Goal: Task Accomplishment & Management: Manage account settings

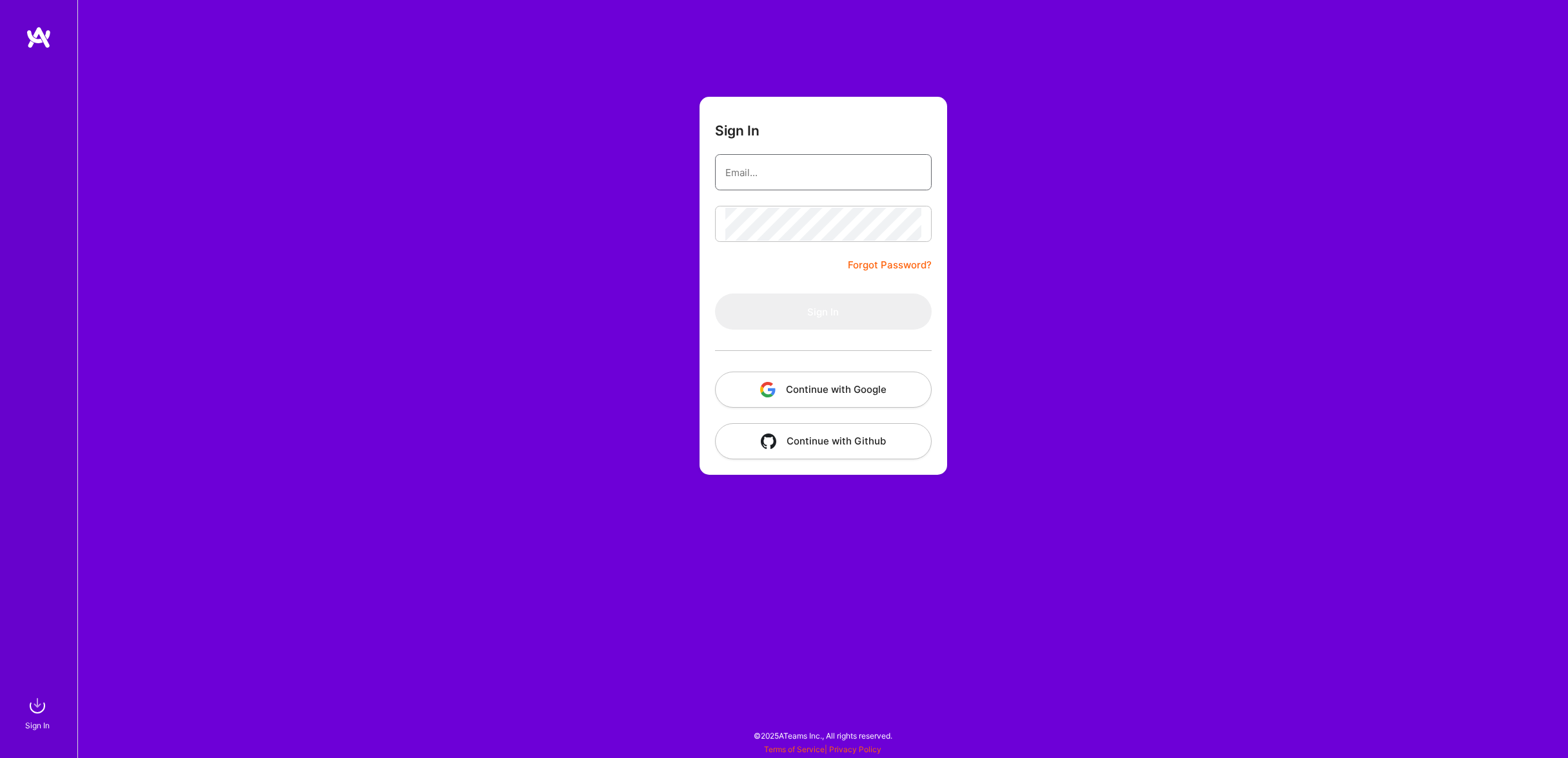
click at [804, 182] on input "email" at bounding box center [824, 173] width 196 height 33
type input "[EMAIL_ADDRESS][DOMAIN_NAME]"
click at [833, 297] on button "Sign In" at bounding box center [823, 312] width 216 height 36
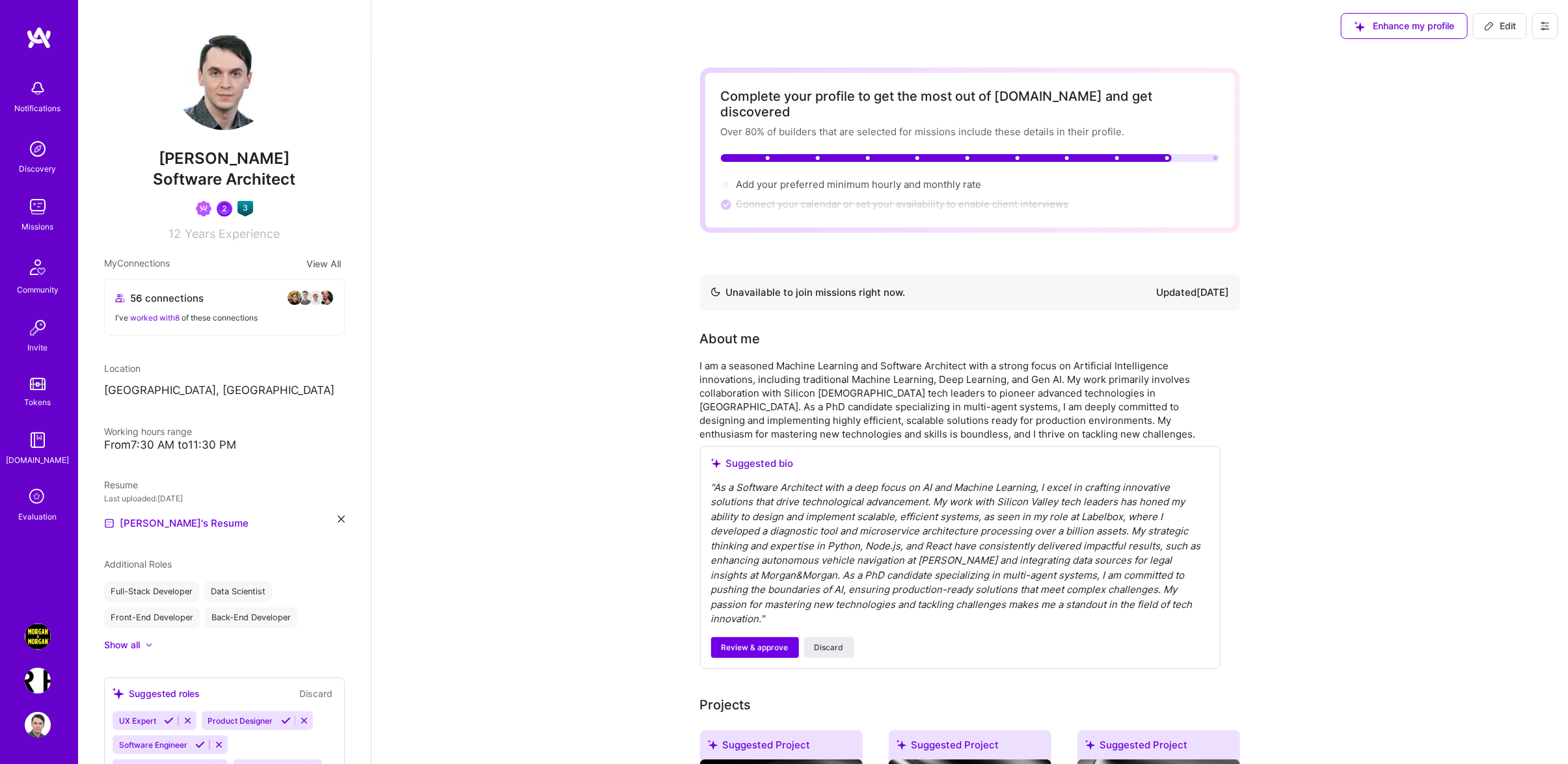
click at [50, 642] on img at bounding box center [38, 637] width 26 height 26
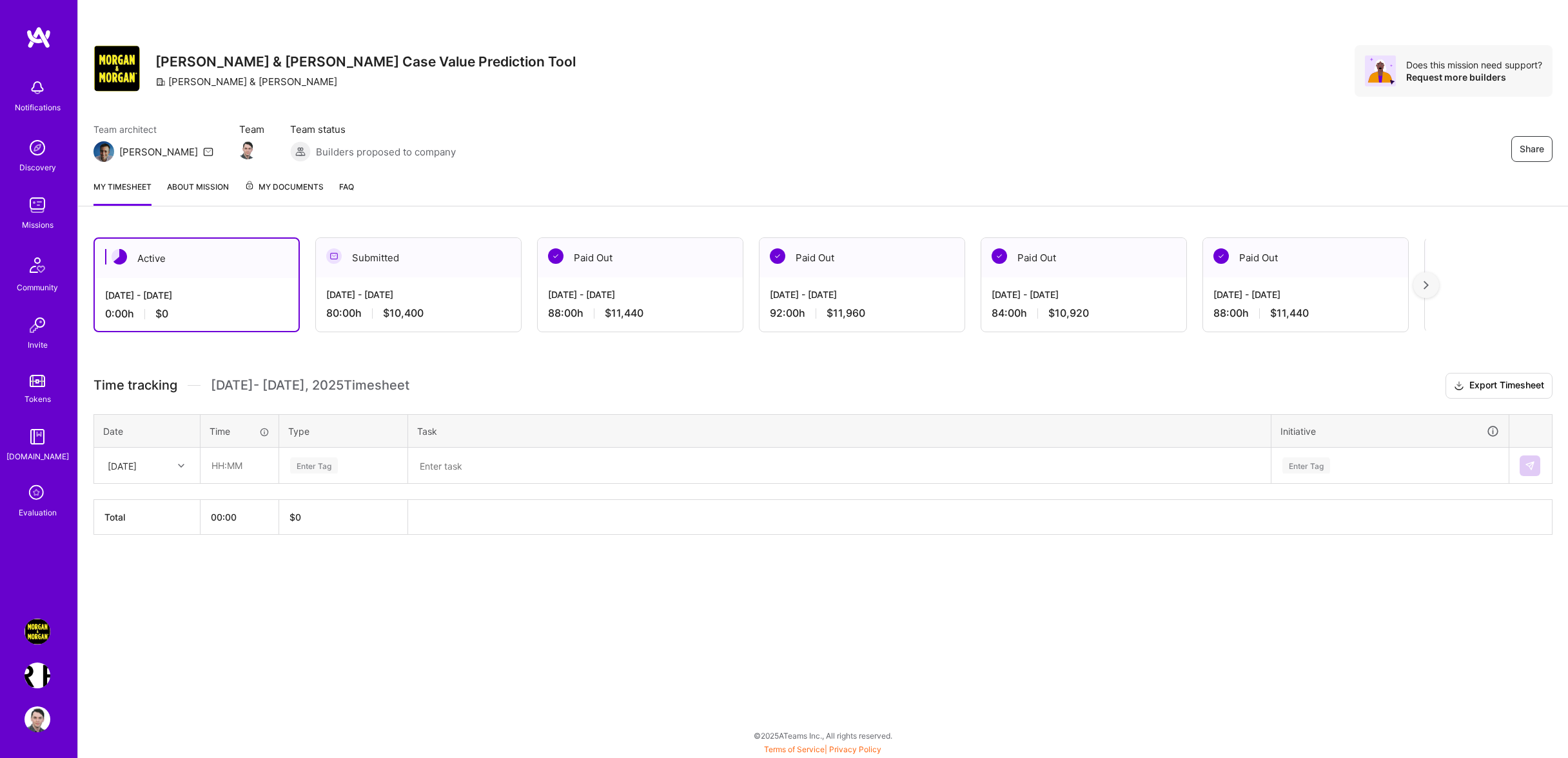
click at [35, 706] on div "Morgan & Morgan Case Value Prediction Tool Terr.ai: Building an Innovative Real…" at bounding box center [39, 675] width 30 height 114
click at [36, 712] on img at bounding box center [37, 719] width 26 height 26
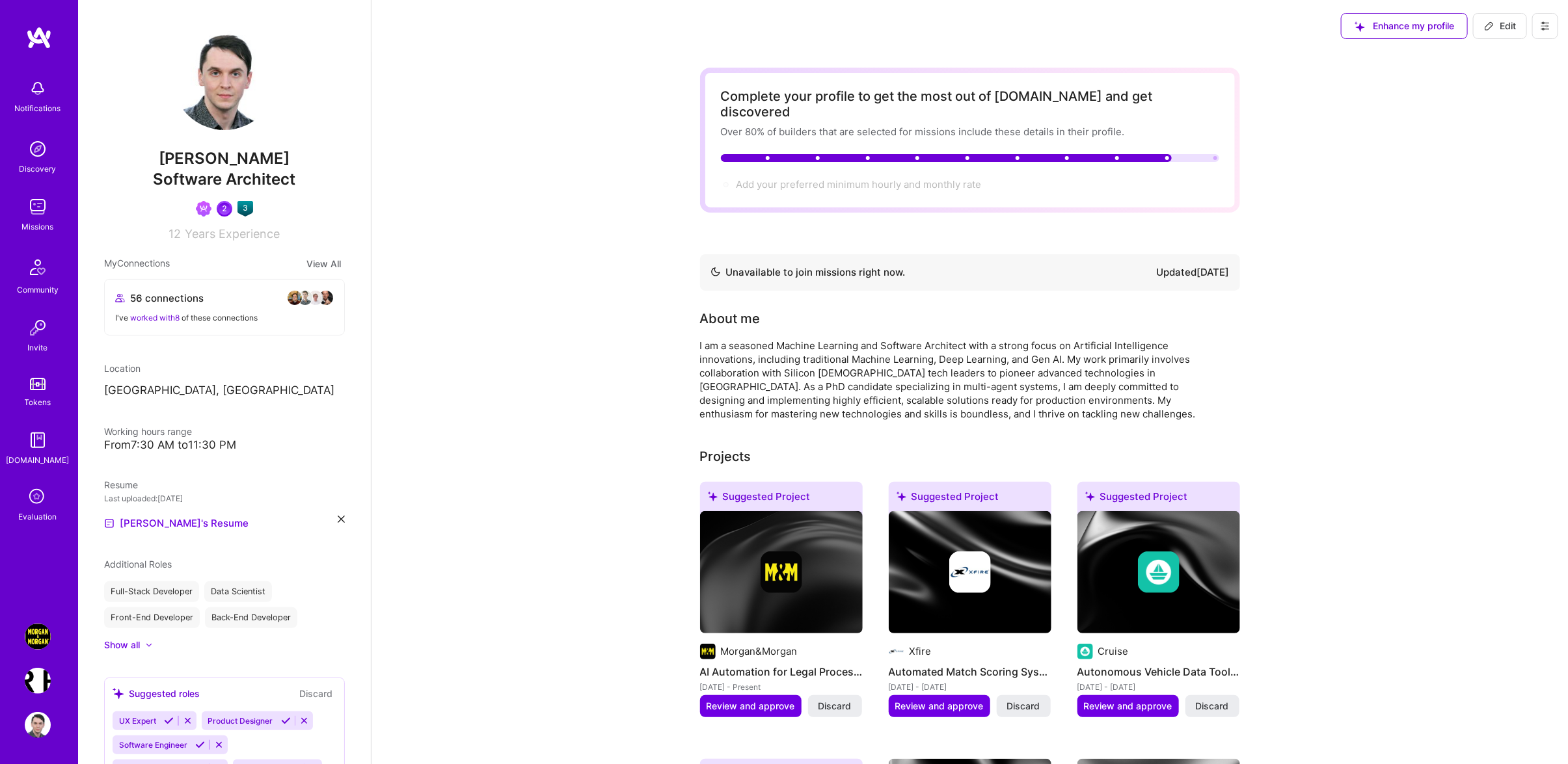
click at [44, 722] on img at bounding box center [38, 725] width 26 height 26
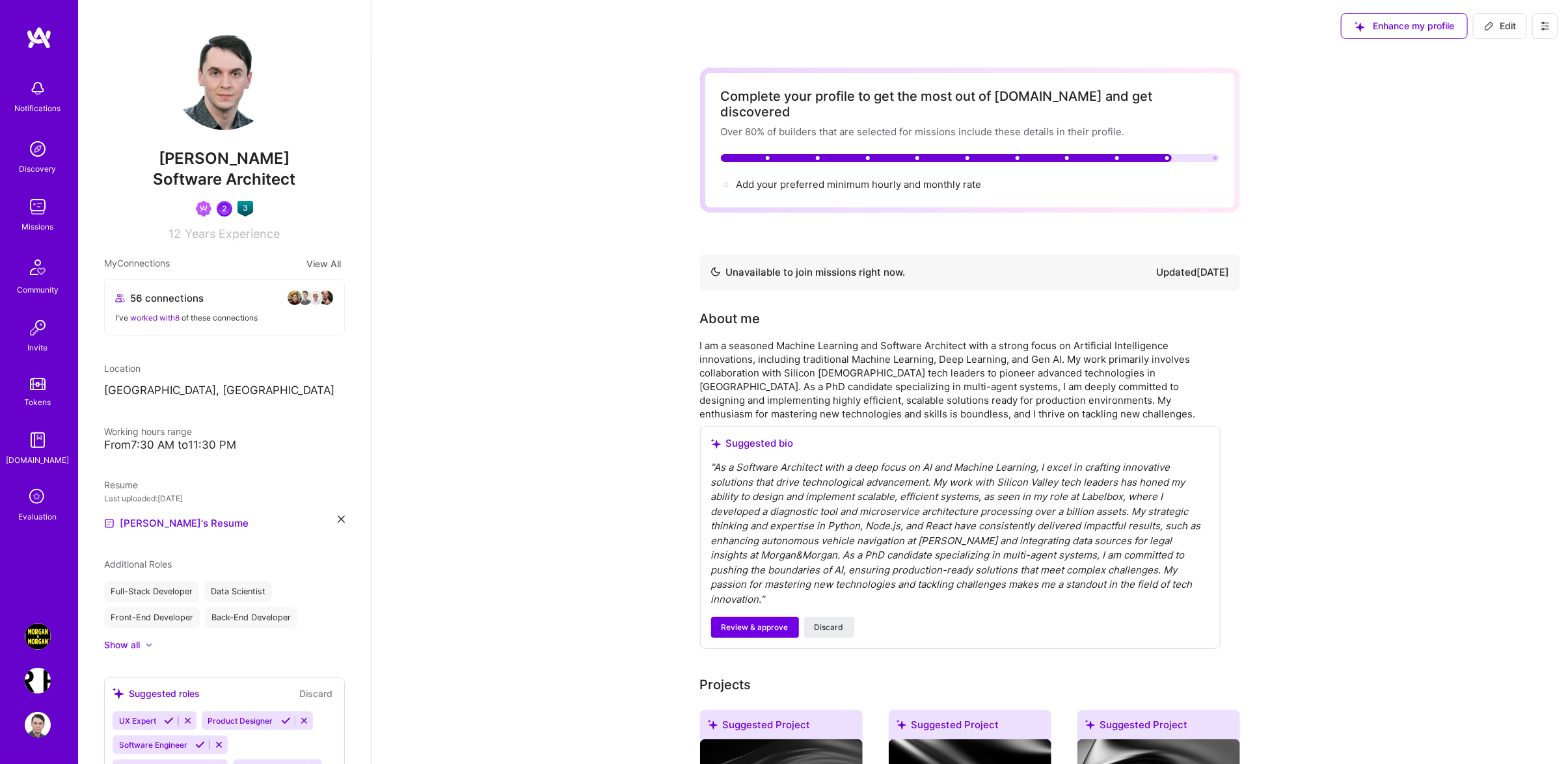
click at [1517, 37] on button "Edit" at bounding box center [1500, 25] width 54 height 26
select select "US"
select select "Not Available"
select select "1 Month"
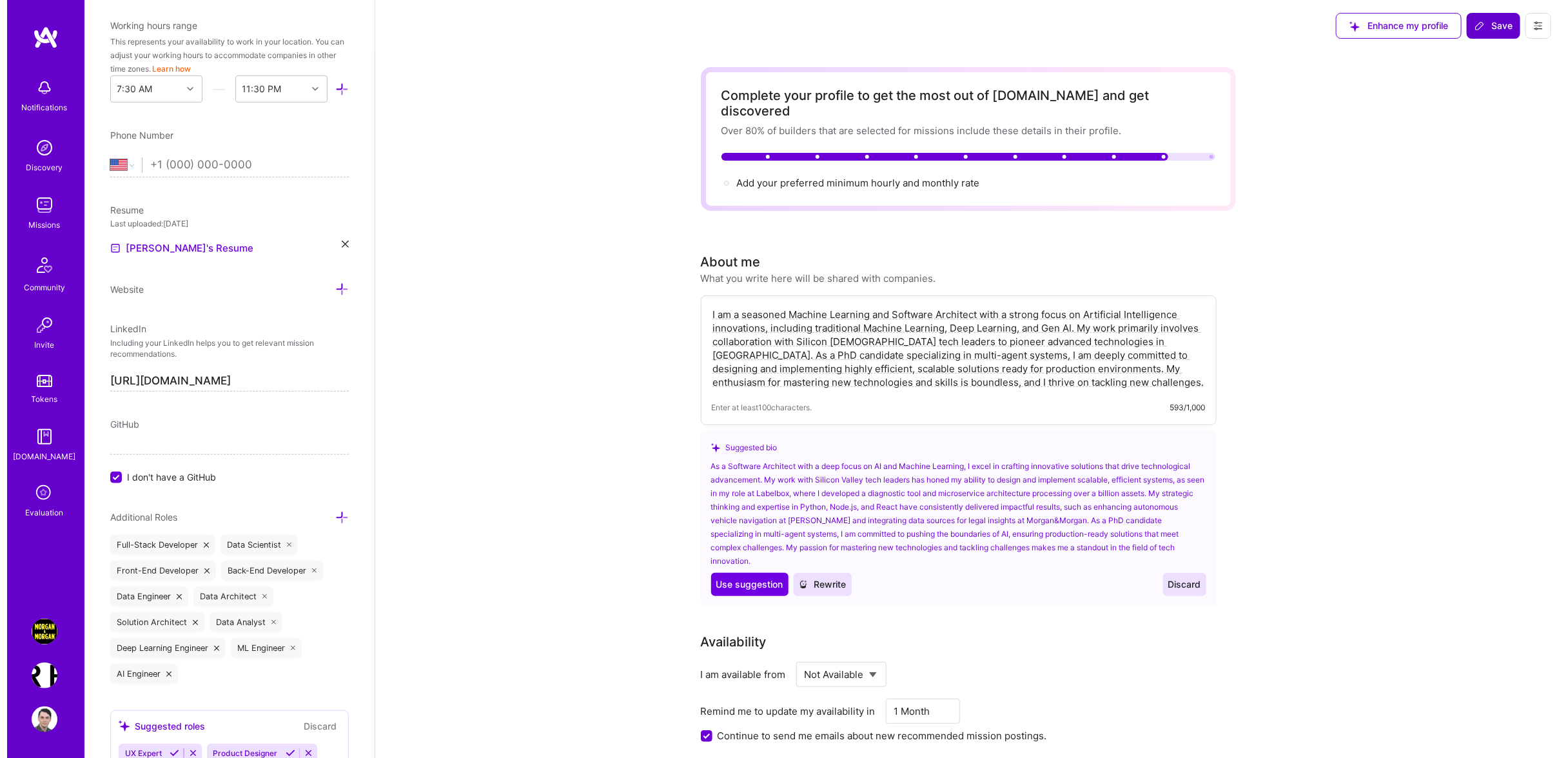
scroll to position [0, 48]
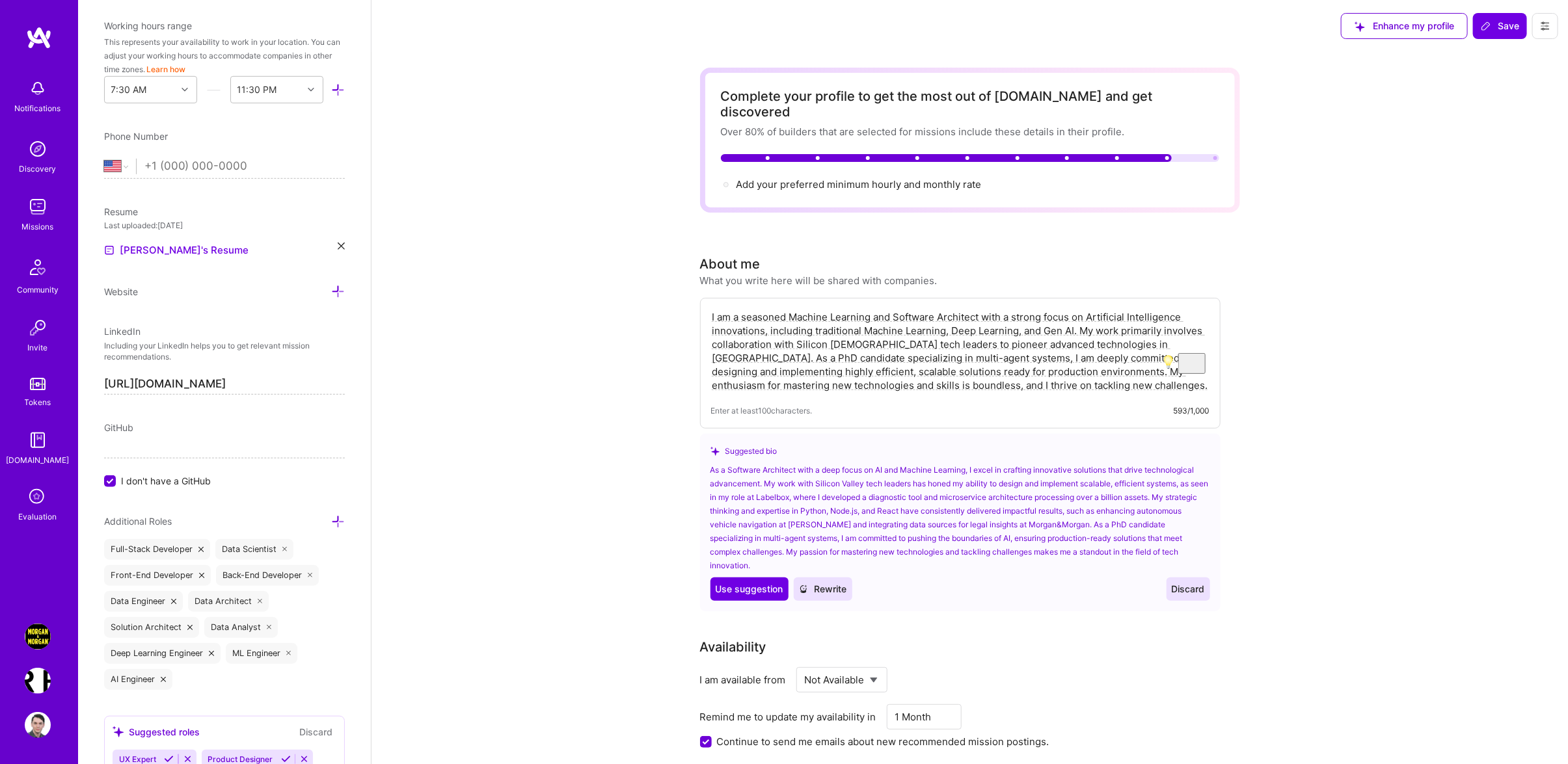
click at [1537, 34] on button at bounding box center [1545, 25] width 26 height 26
click at [1498, 58] on button "Settings" at bounding box center [1509, 55] width 98 height 33
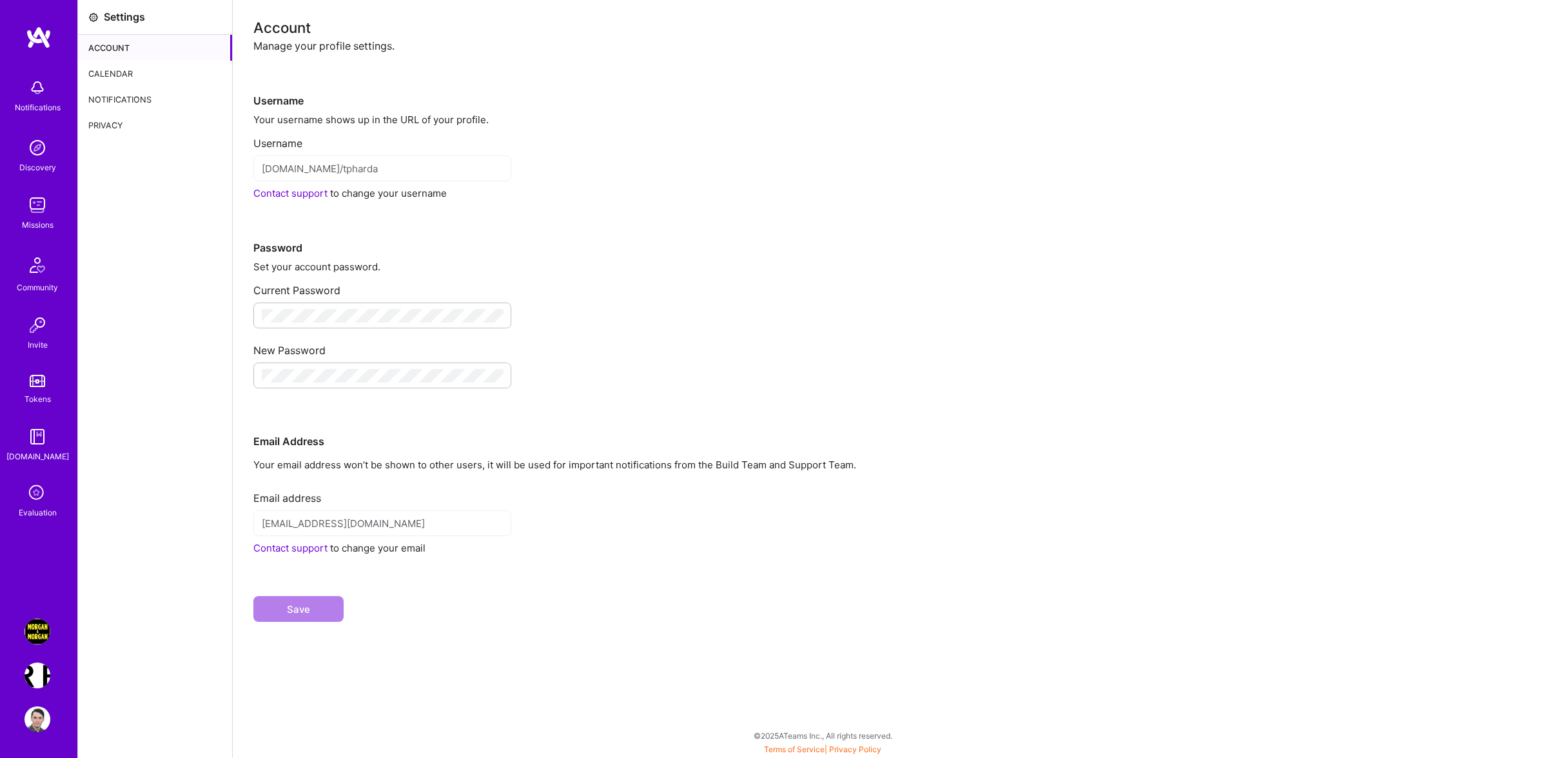
click at [126, 71] on div "Calendar" at bounding box center [155, 74] width 154 height 26
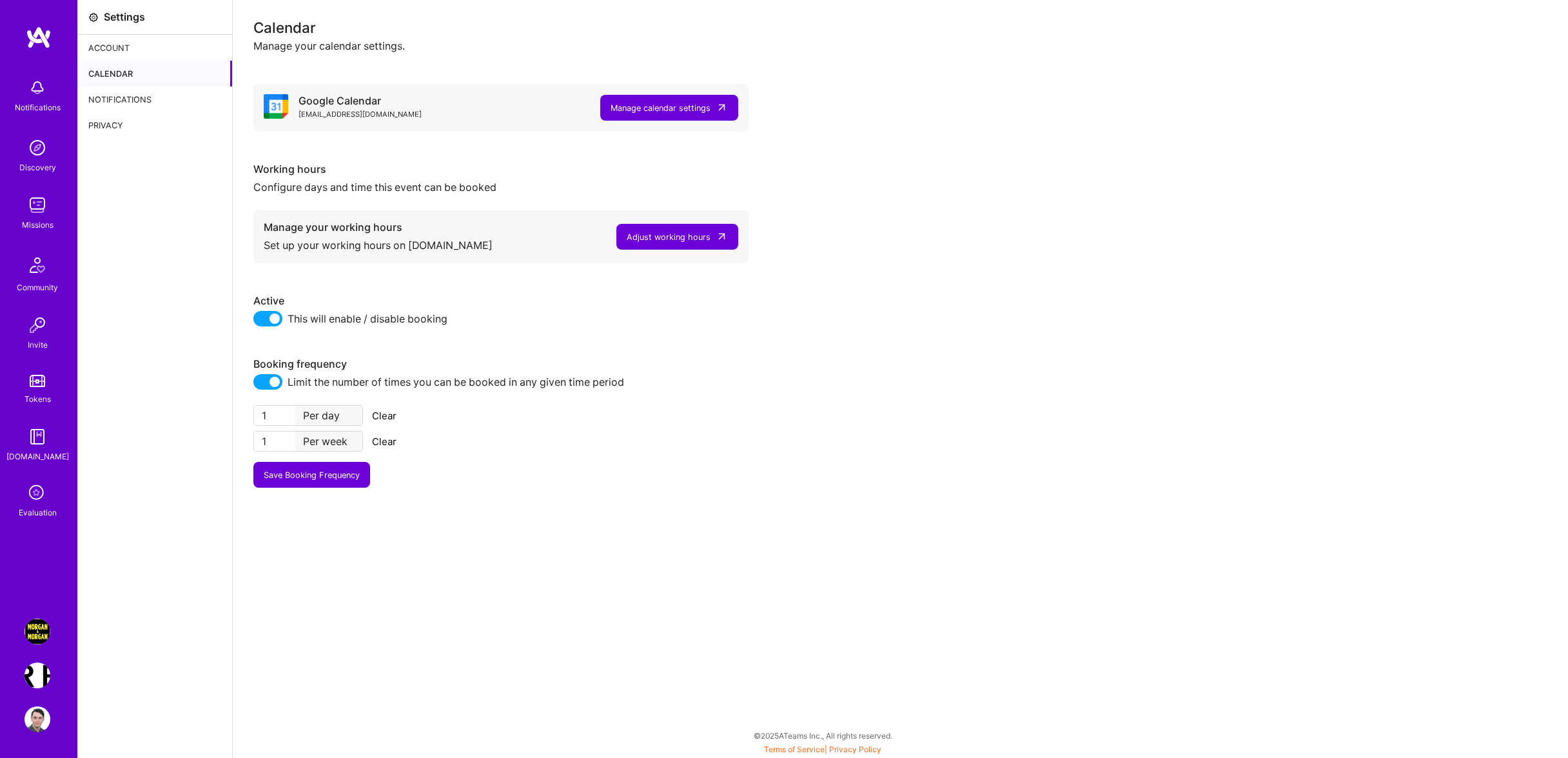
click at [703, 236] on div "Adjust working hours" at bounding box center [668, 237] width 84 height 13
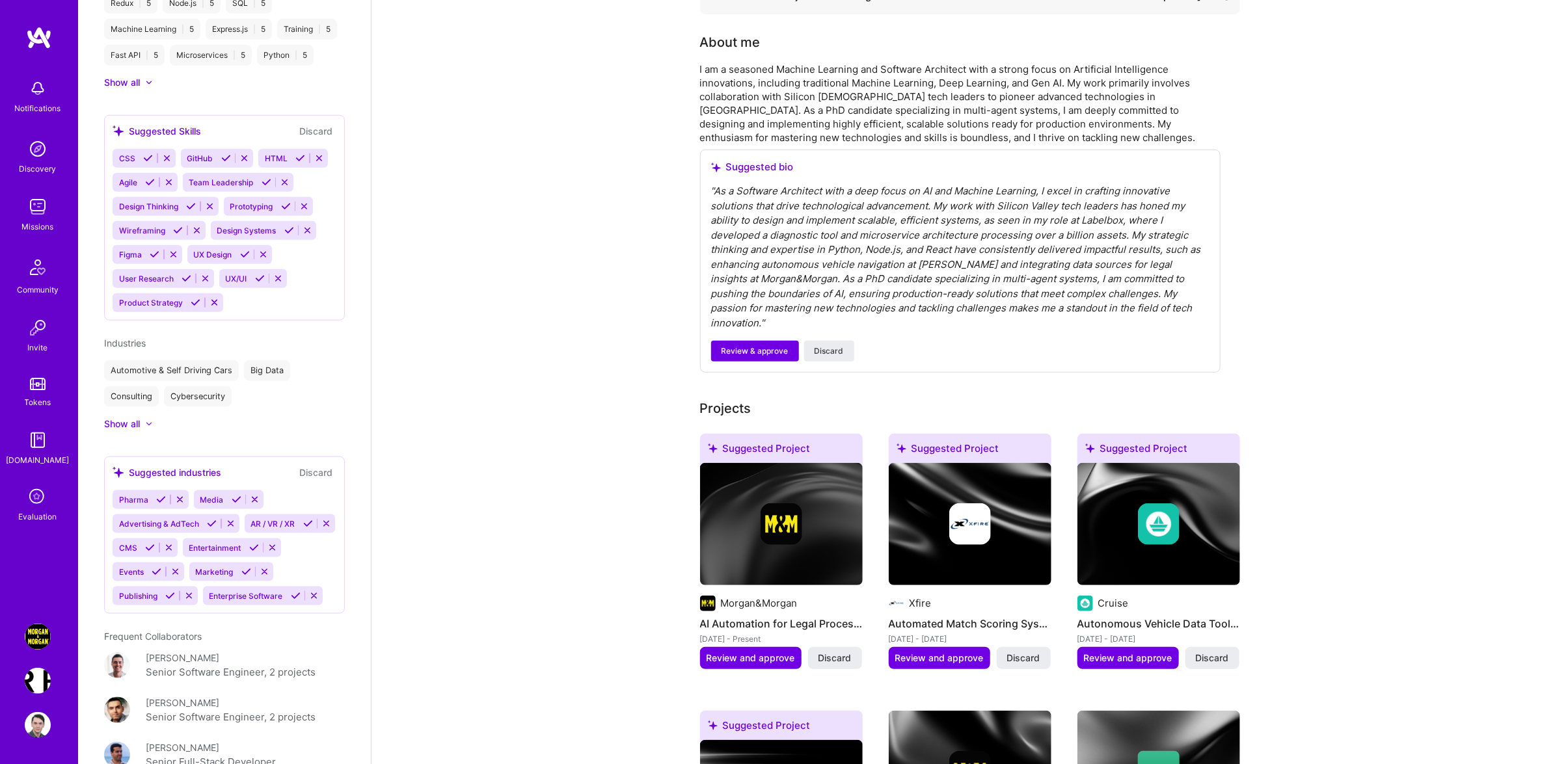
scroll to position [981, 0]
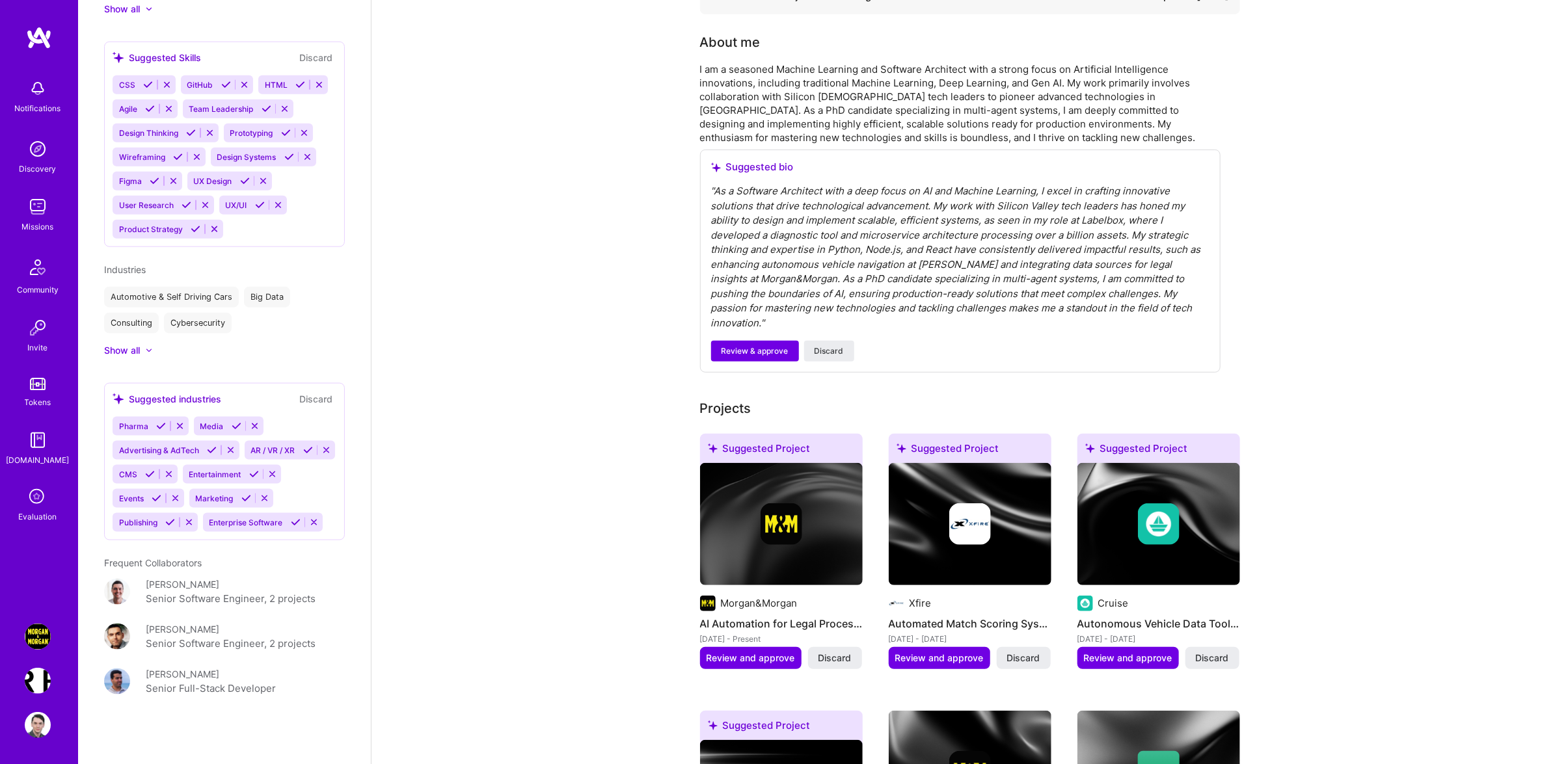
click at [38, 724] on img at bounding box center [38, 725] width 26 height 26
click at [46, 715] on img at bounding box center [38, 725] width 26 height 26
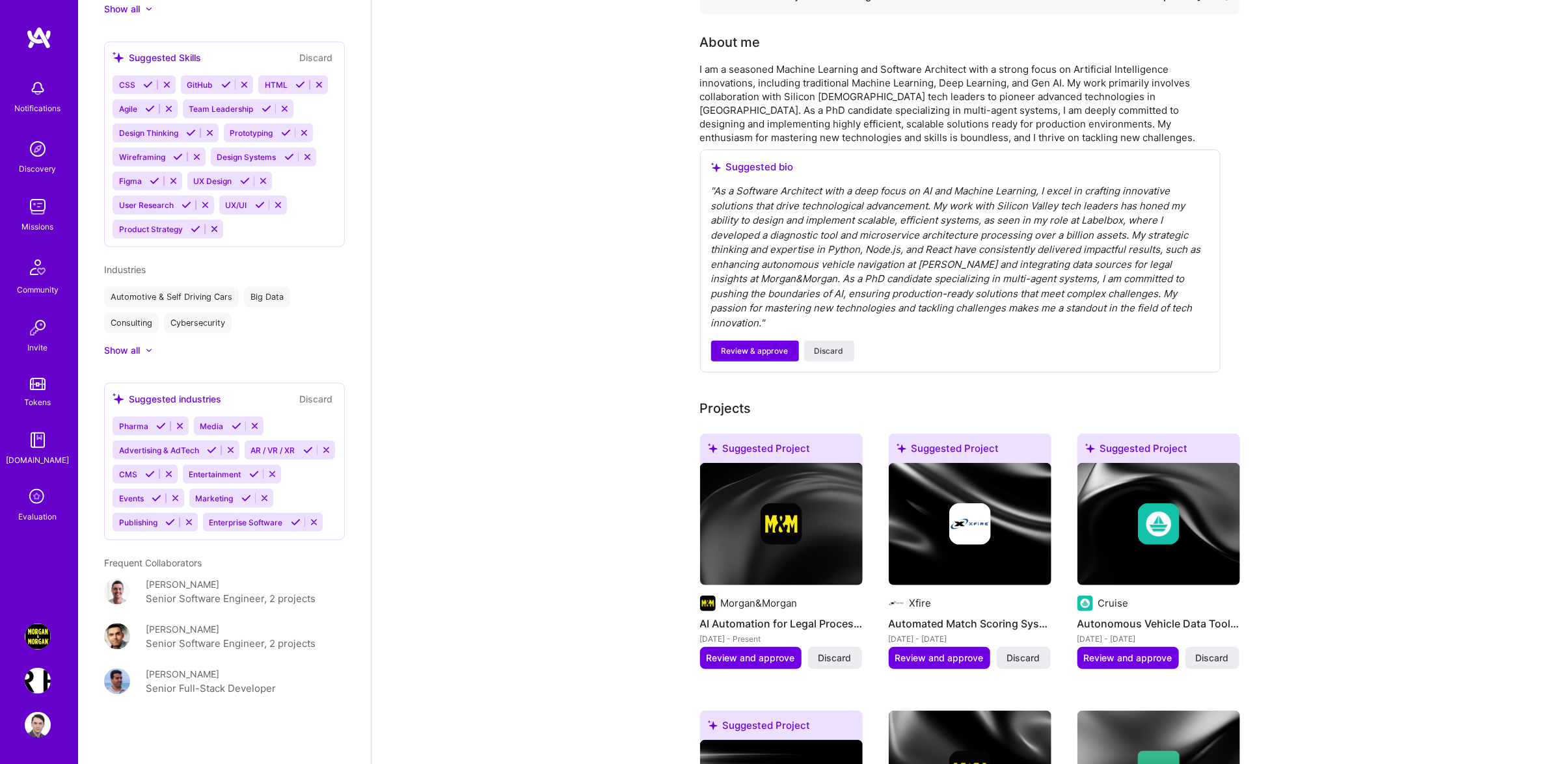
click at [46, 715] on img at bounding box center [38, 725] width 26 height 26
click at [47, 715] on div at bounding box center [38, 725] width 26 height 26
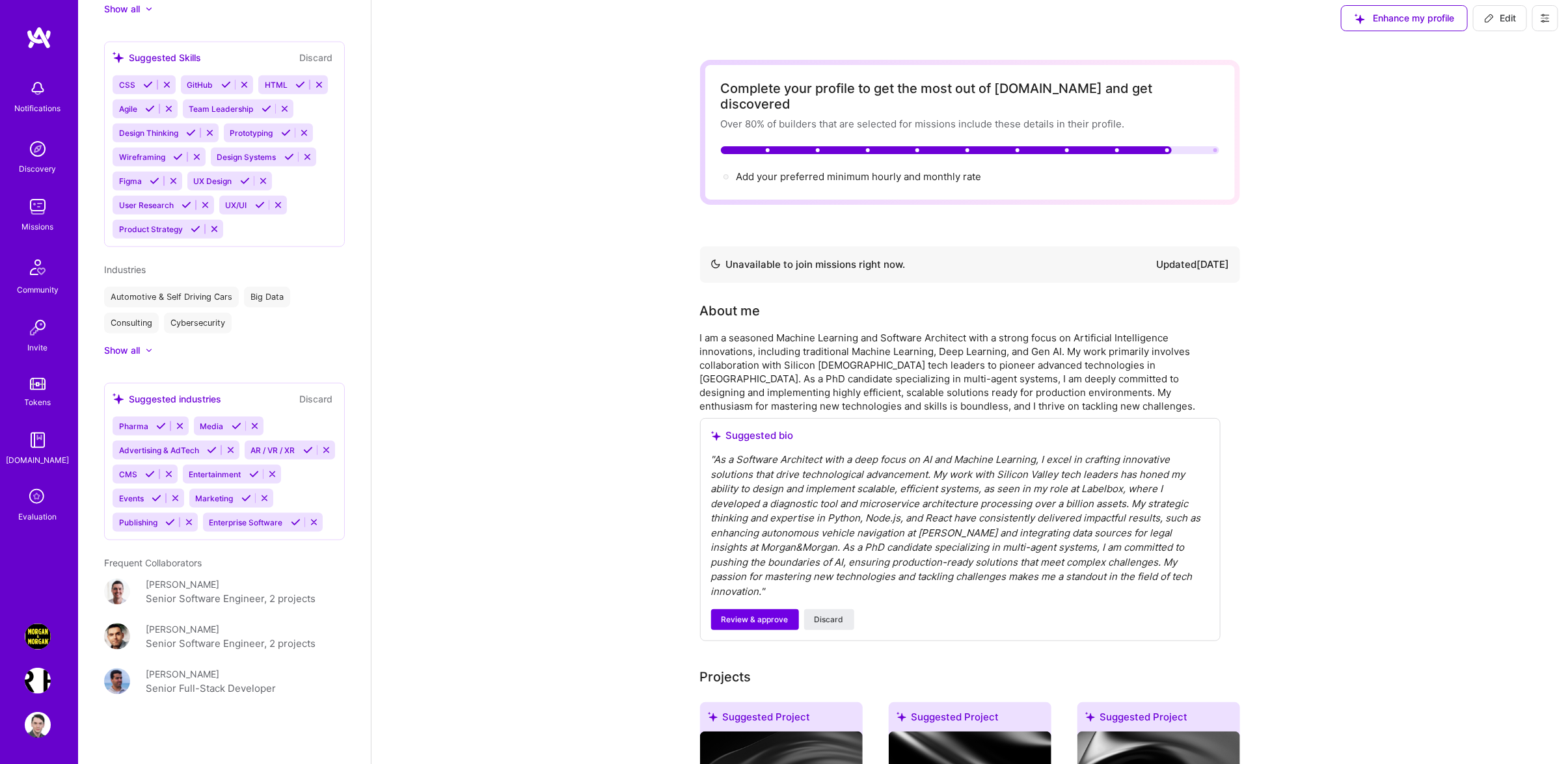
scroll to position [0, 0]
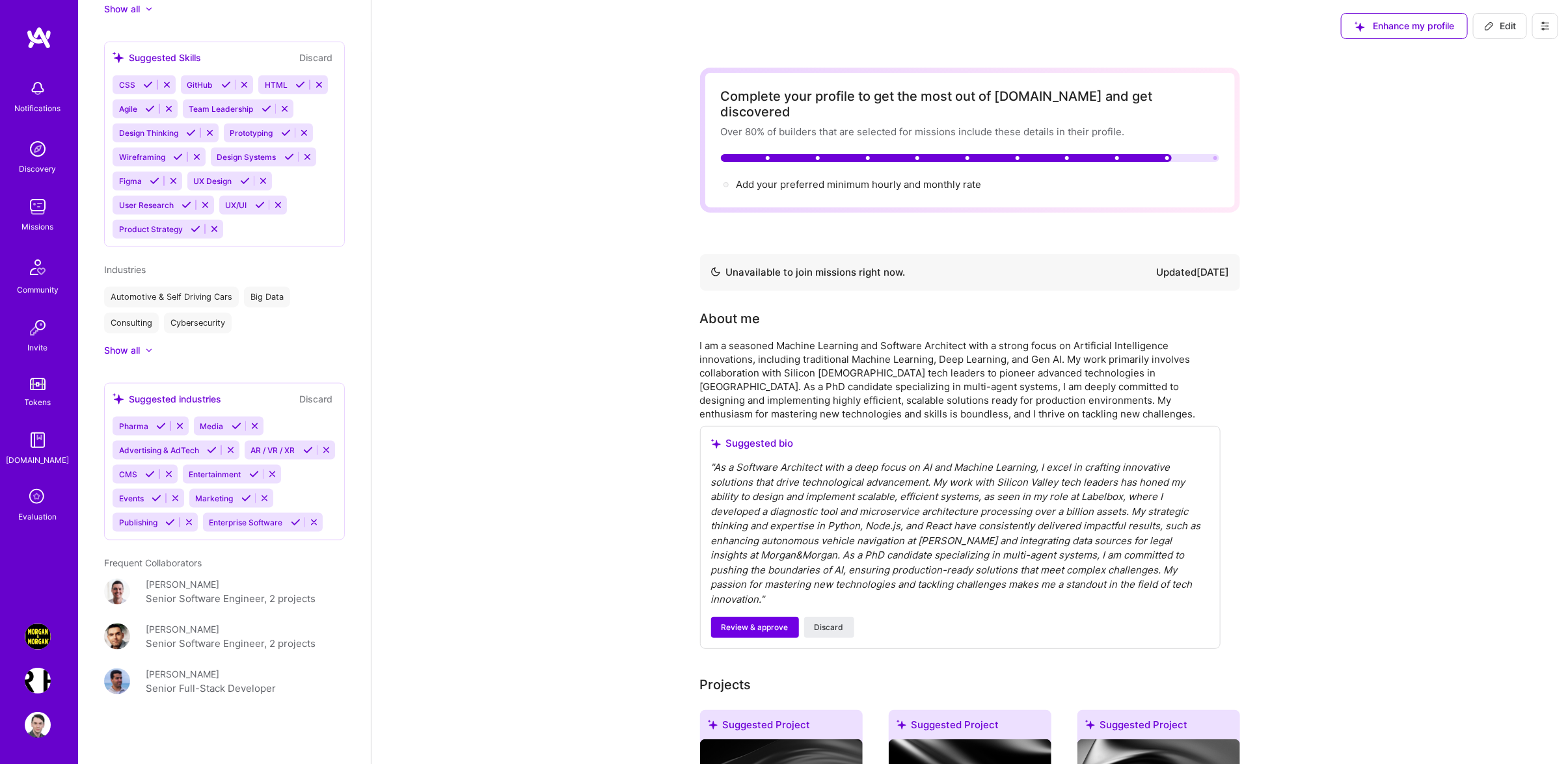
click at [1542, 16] on button at bounding box center [1545, 25] width 26 height 26
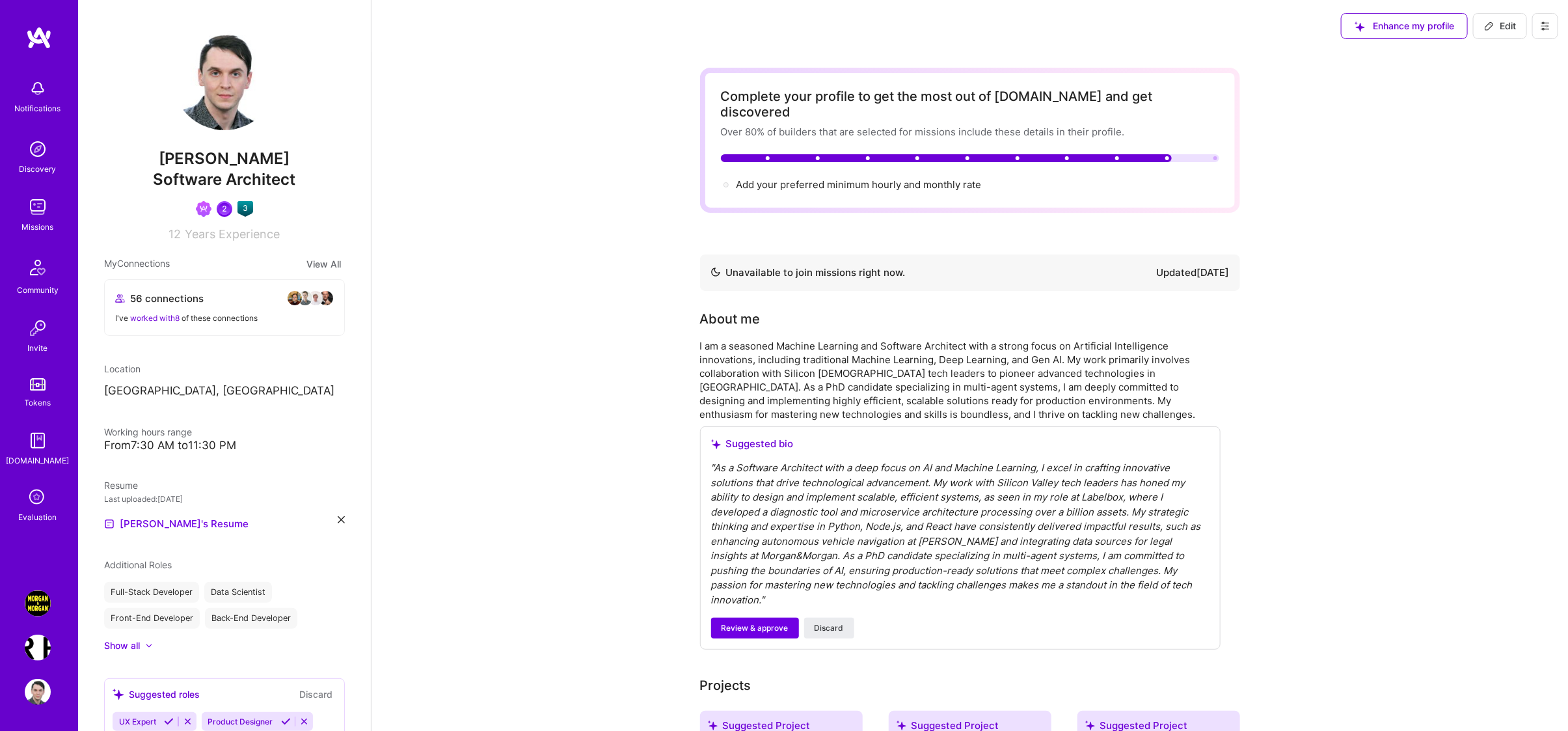
scroll to position [751, 0]
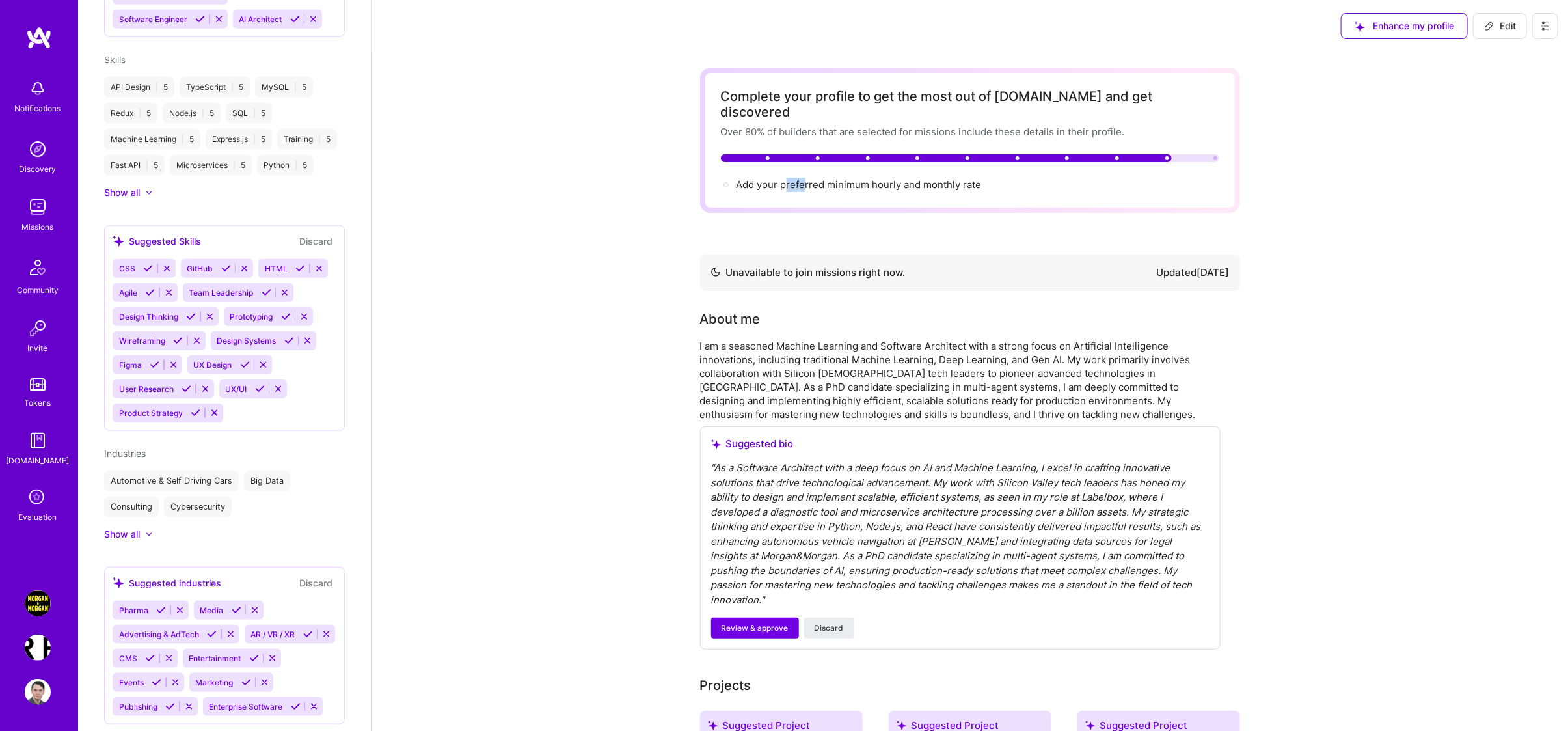
click at [33, 317] on img at bounding box center [38, 328] width 26 height 26
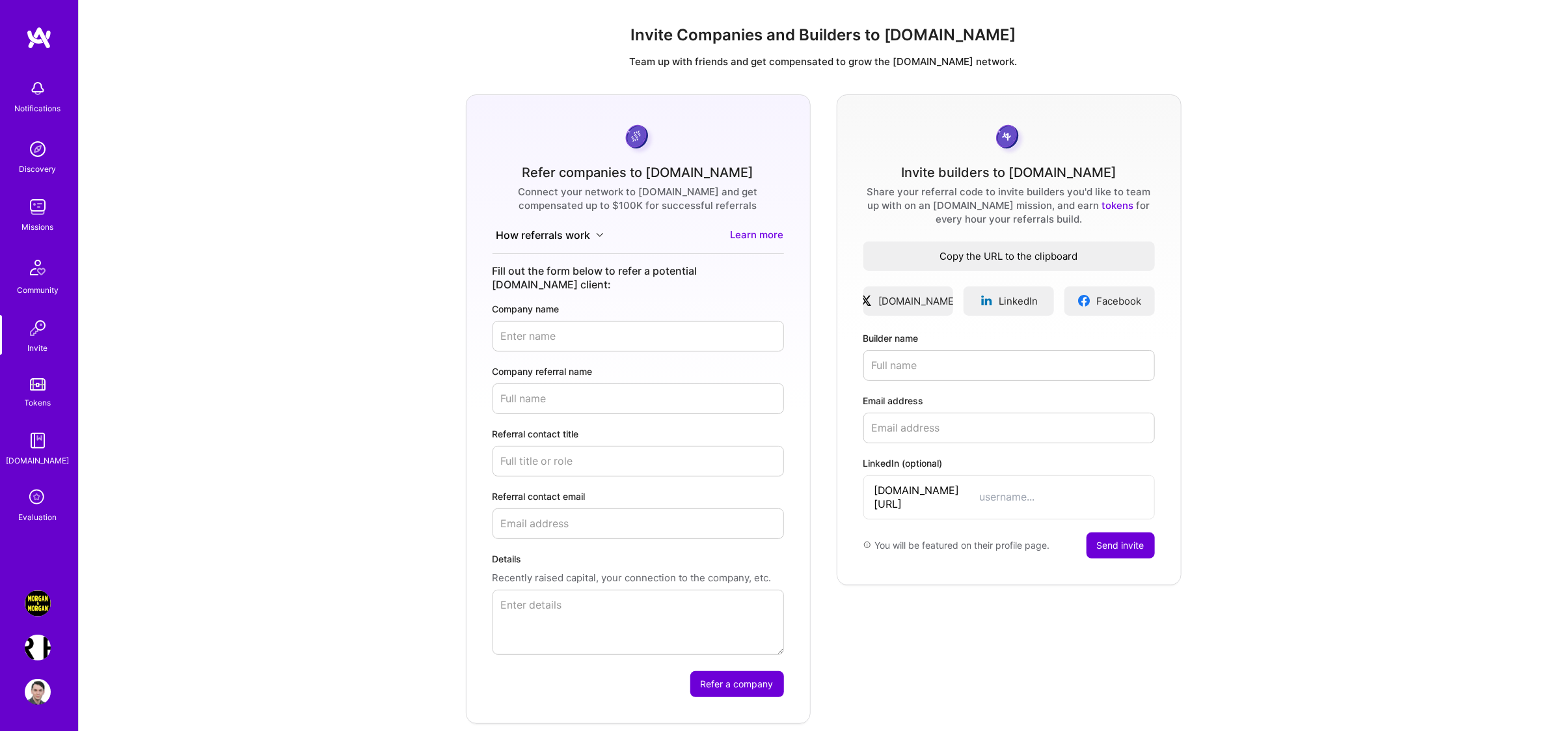
click at [1003, 254] on span "Copy the URL to the clipboard" at bounding box center [1009, 256] width 292 height 14
